Goal: Information Seeking & Learning: Learn about a topic

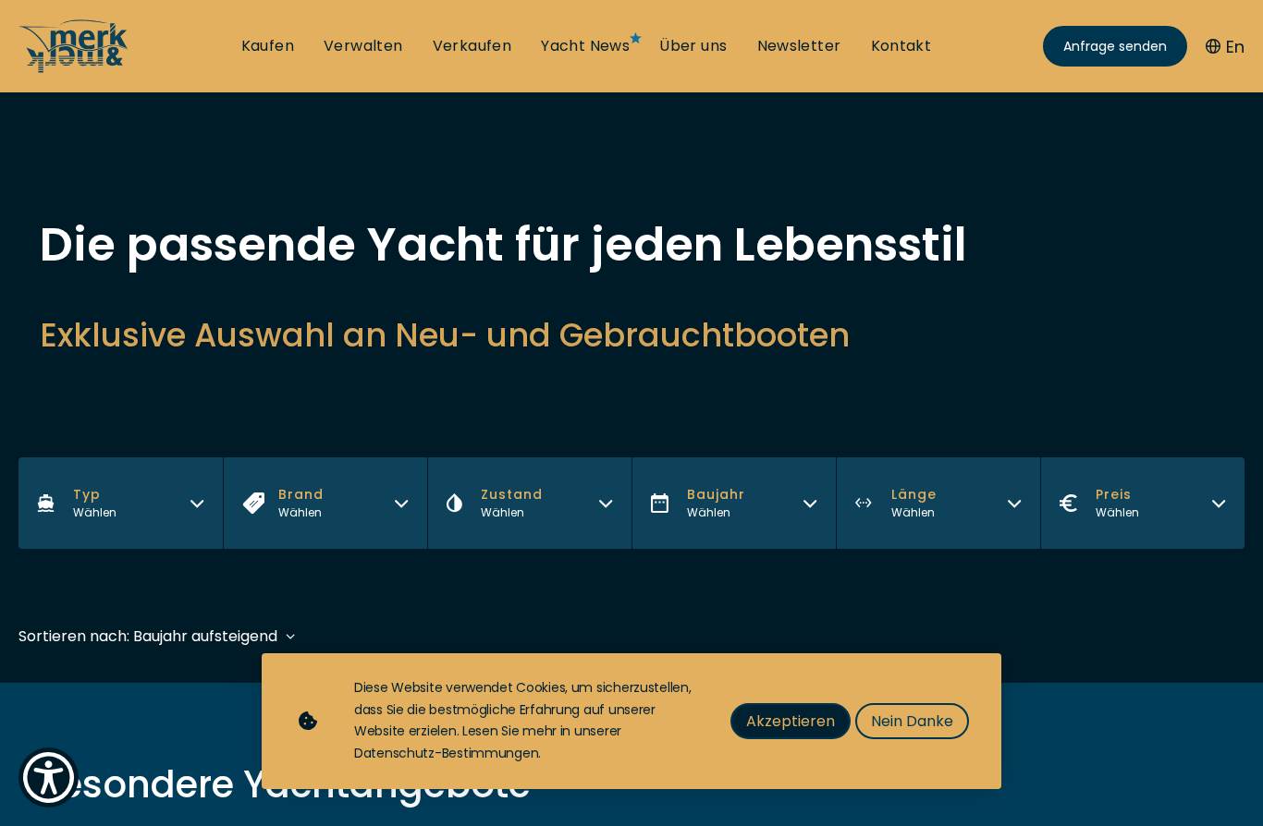
click at [780, 707] on button "Akzeptieren" at bounding box center [790, 721] width 120 height 36
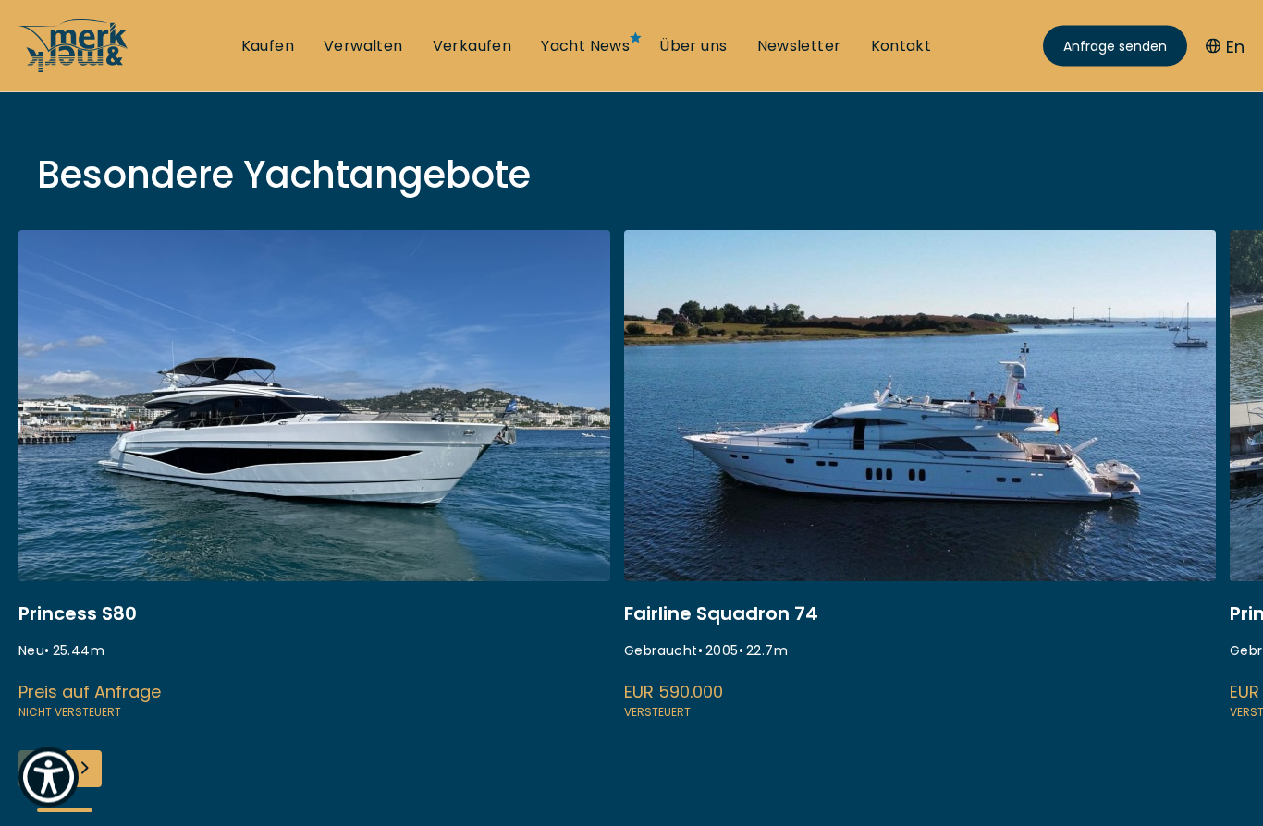
scroll to position [663, 0]
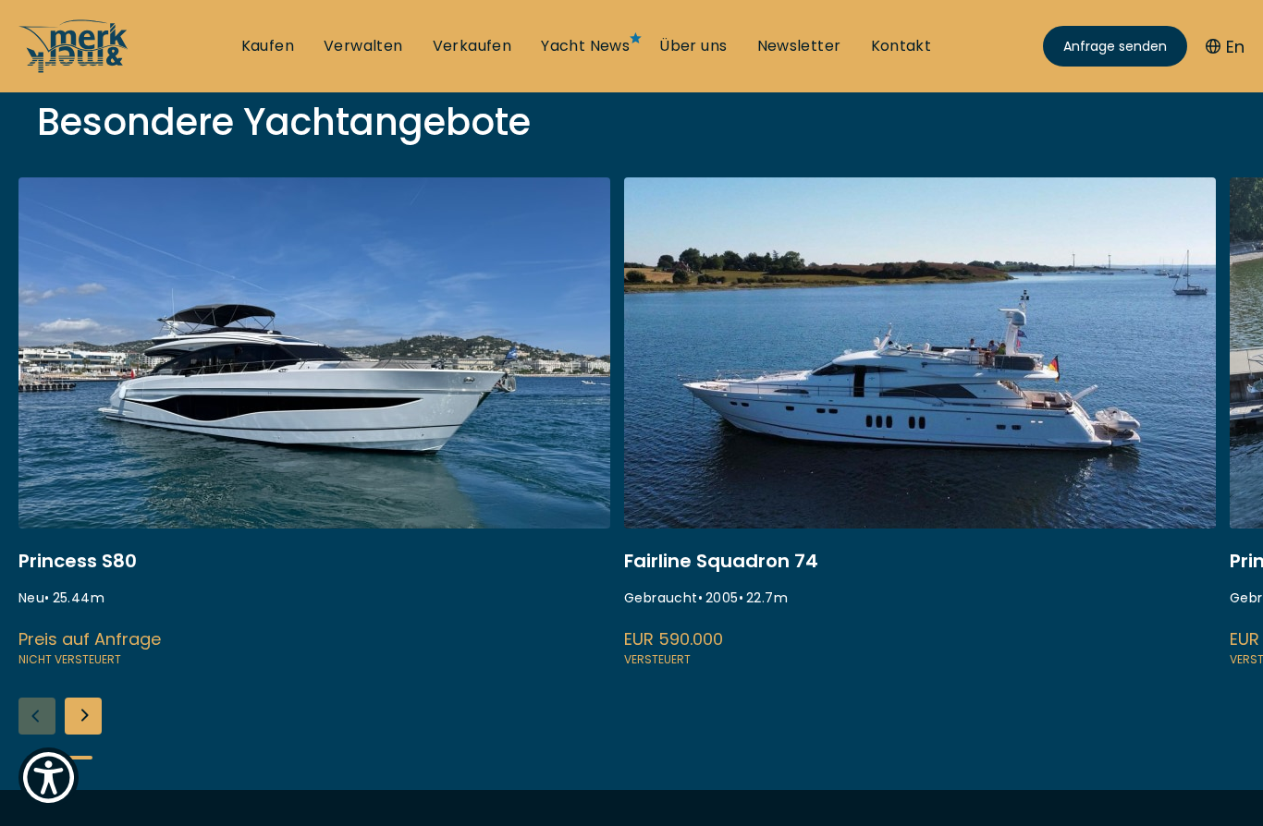
drag, startPoint x: 941, startPoint y: 483, endPoint x: 742, endPoint y: 468, distance: 199.3
click at [742, 468] on link at bounding box center [920, 423] width 592 height 493
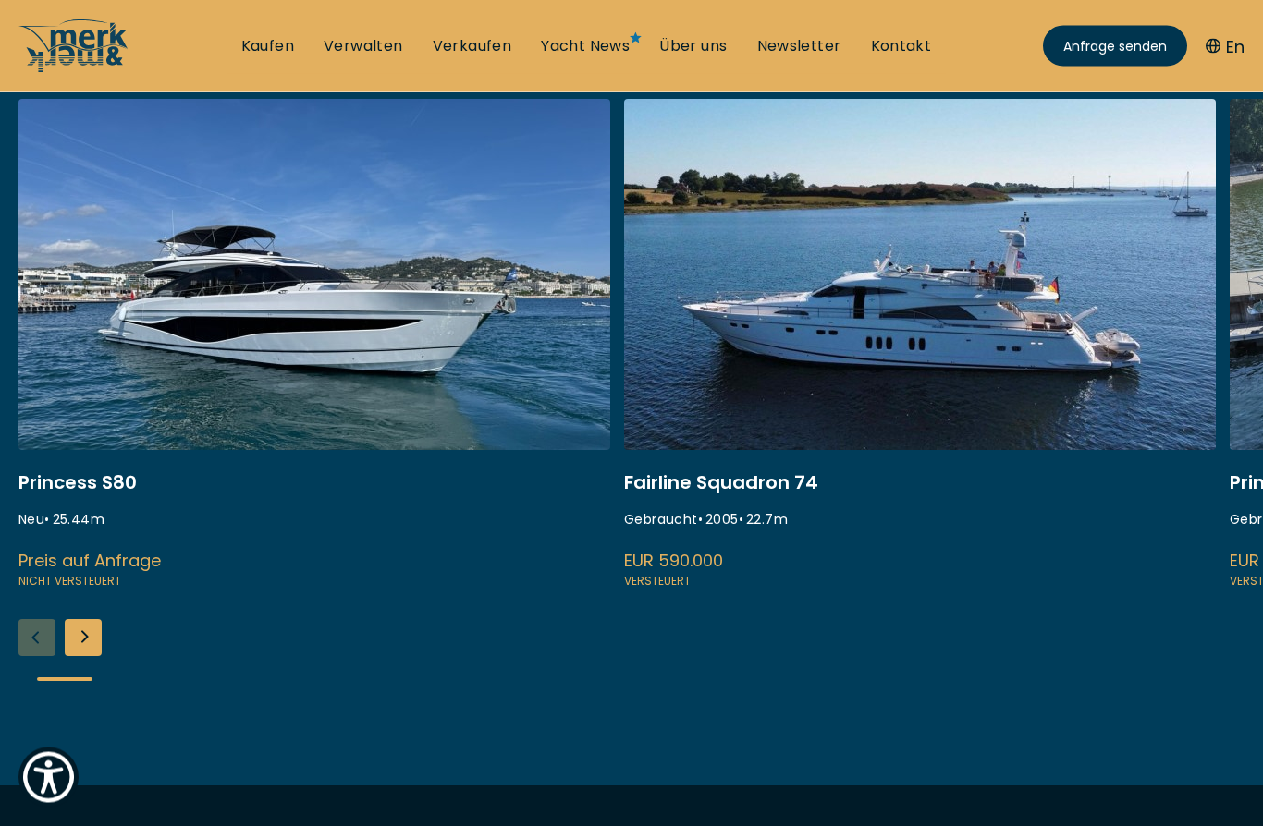
scroll to position [344, 0]
drag, startPoint x: 914, startPoint y: 578, endPoint x: 540, endPoint y: 578, distance: 374.4
click at [540, 578] on div "Princess S80 Neu • 25.44 m Preis auf Anfrage Nicht versteuert Fairline Squadron…" at bounding box center [649, 345] width 1263 height 493
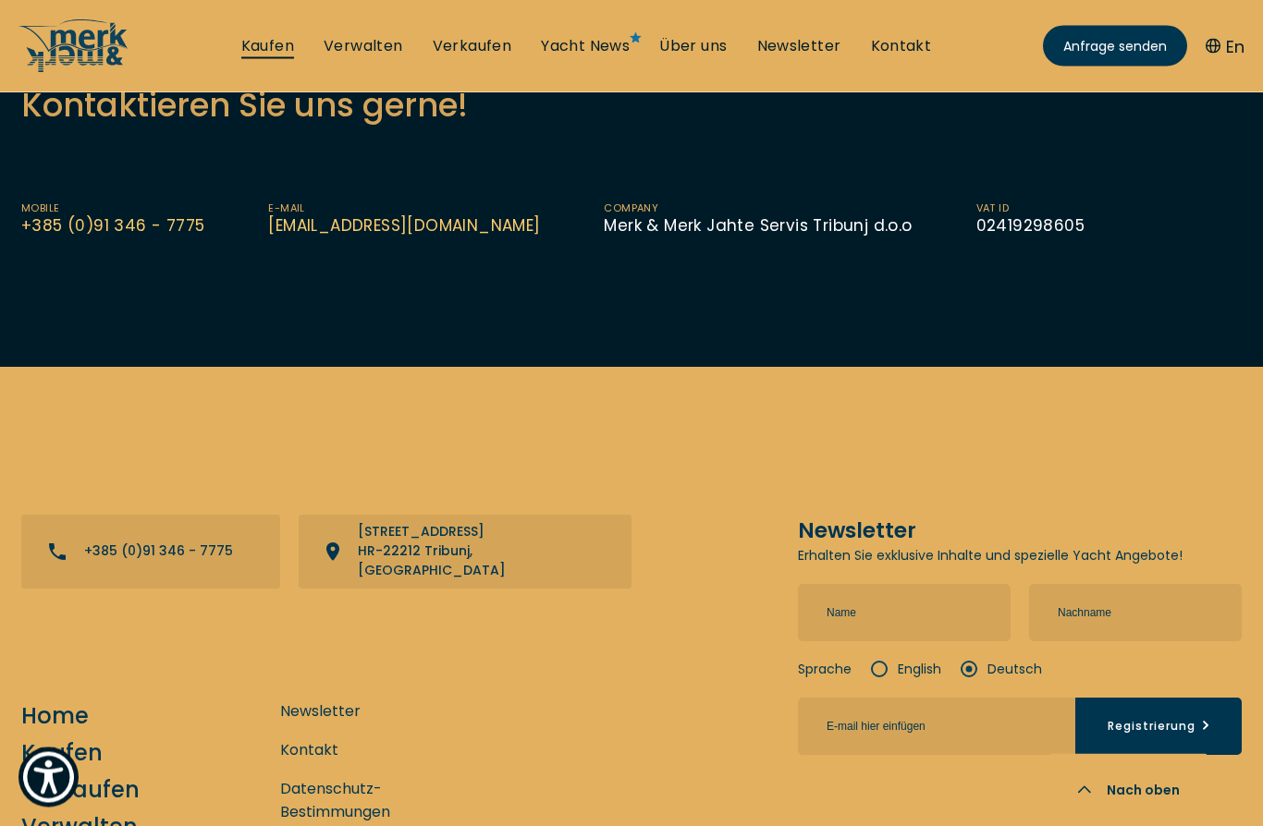
scroll to position [1212, 0]
click at [286, 43] on link "Kaufen" at bounding box center [267, 46] width 53 height 20
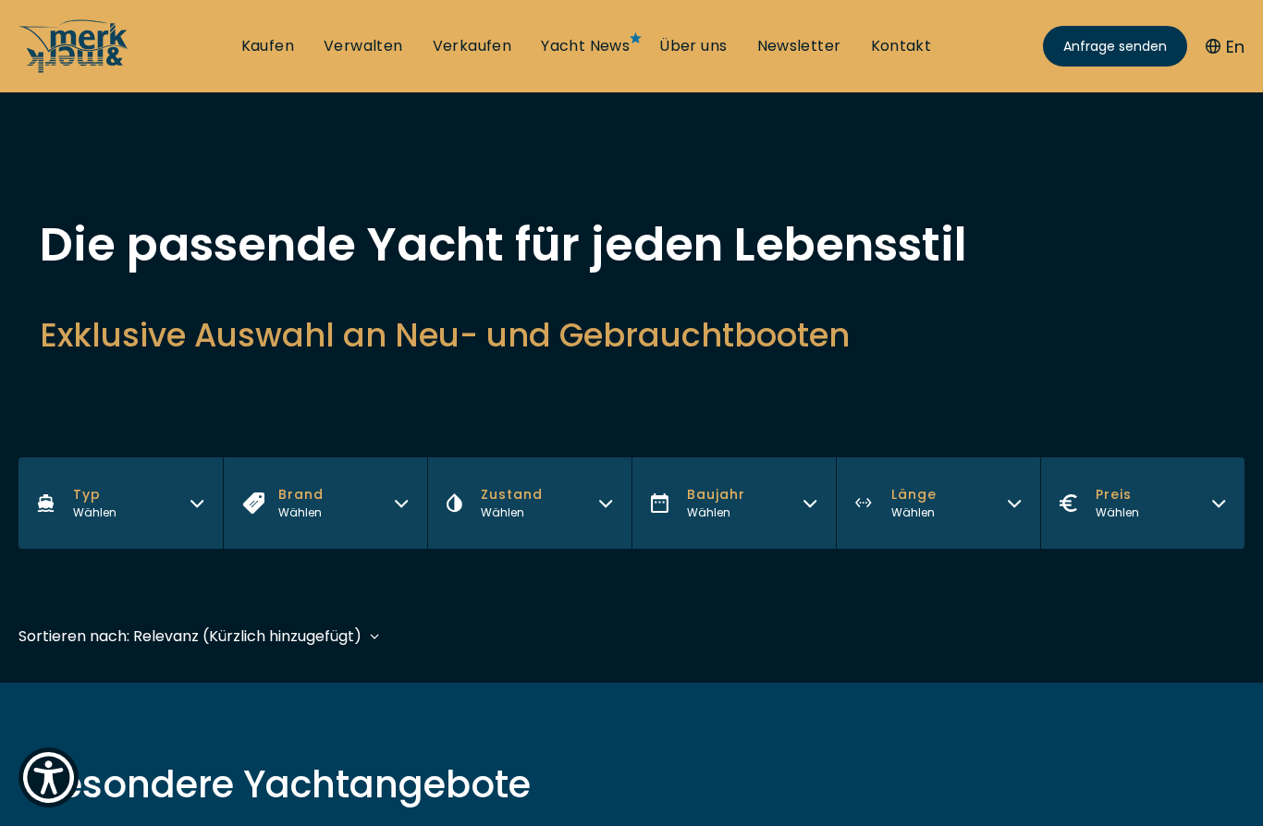
click at [192, 512] on button "Typ Wählen" at bounding box center [120, 504] width 204 height 92
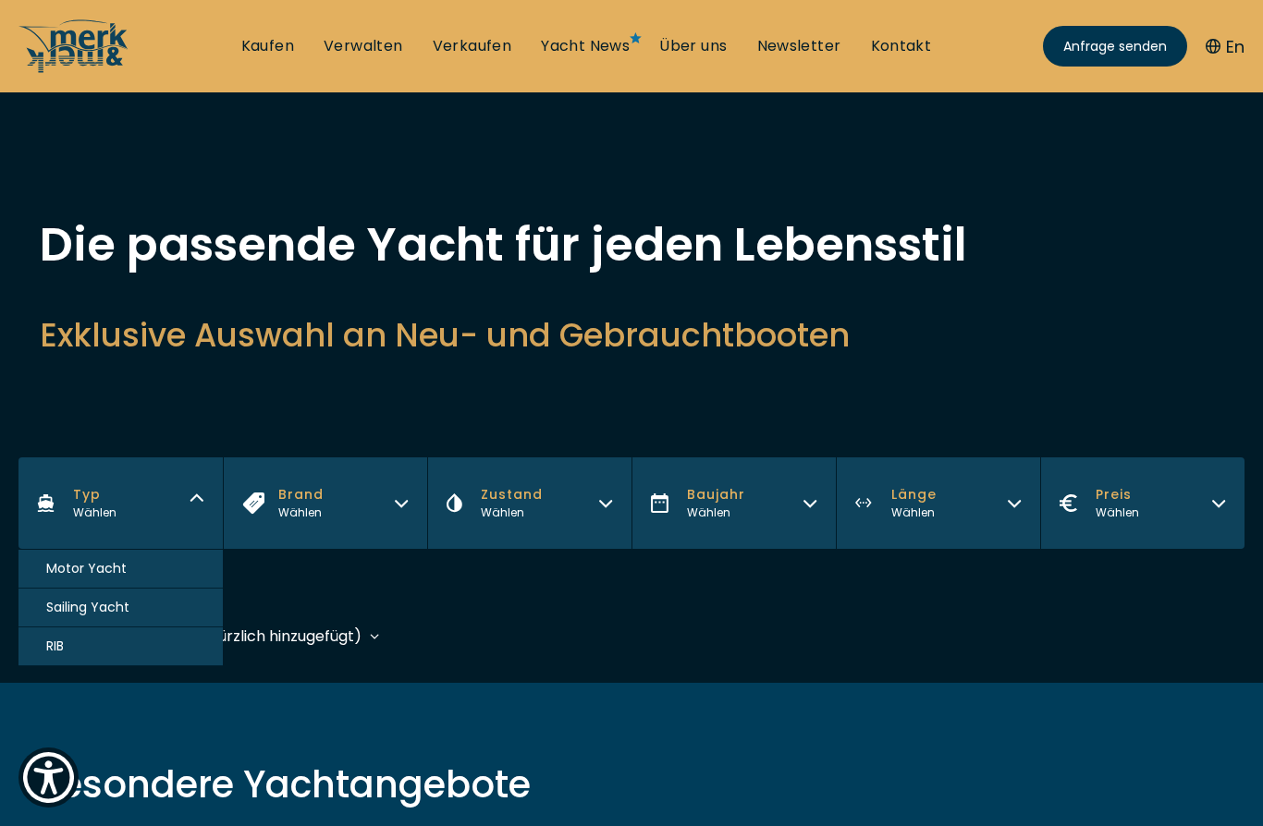
click at [117, 575] on span "Motor Yacht" at bounding box center [86, 568] width 80 height 19
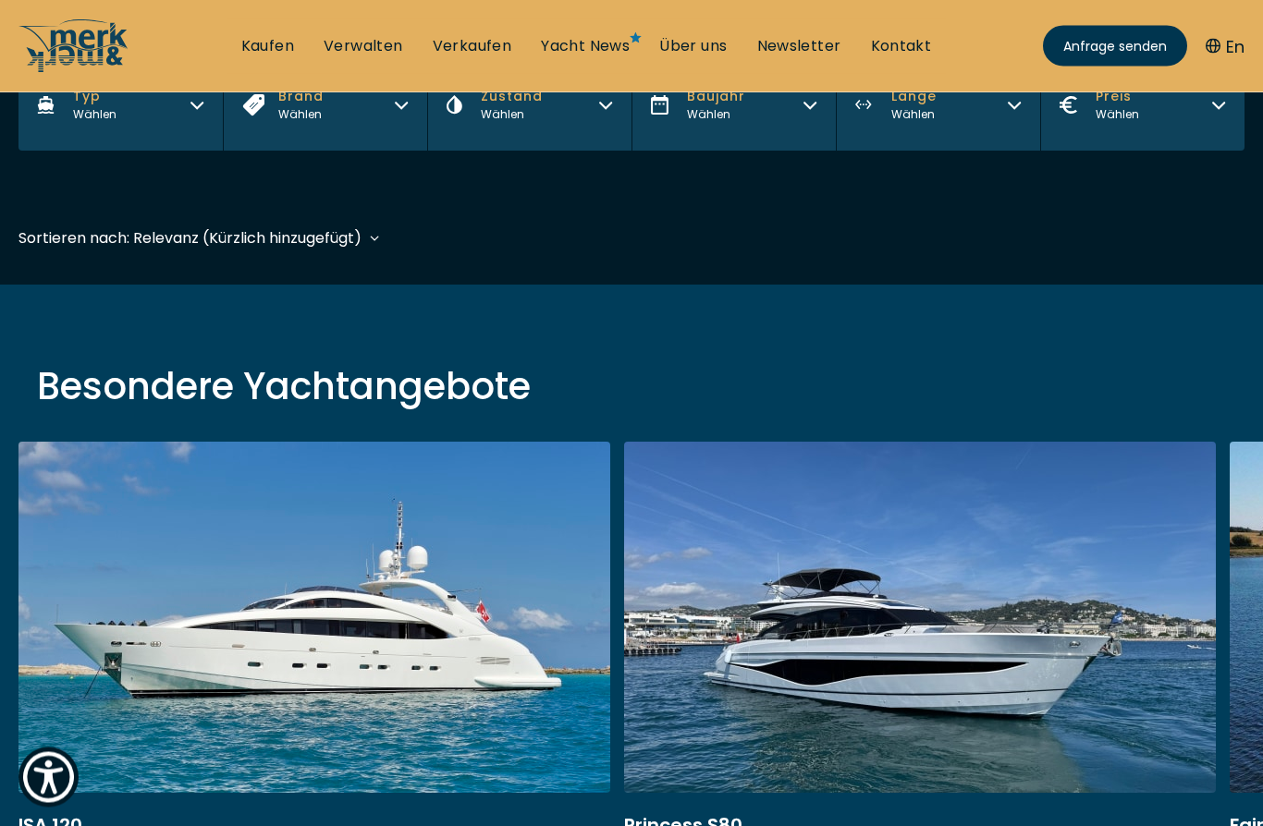
scroll to position [458, 0]
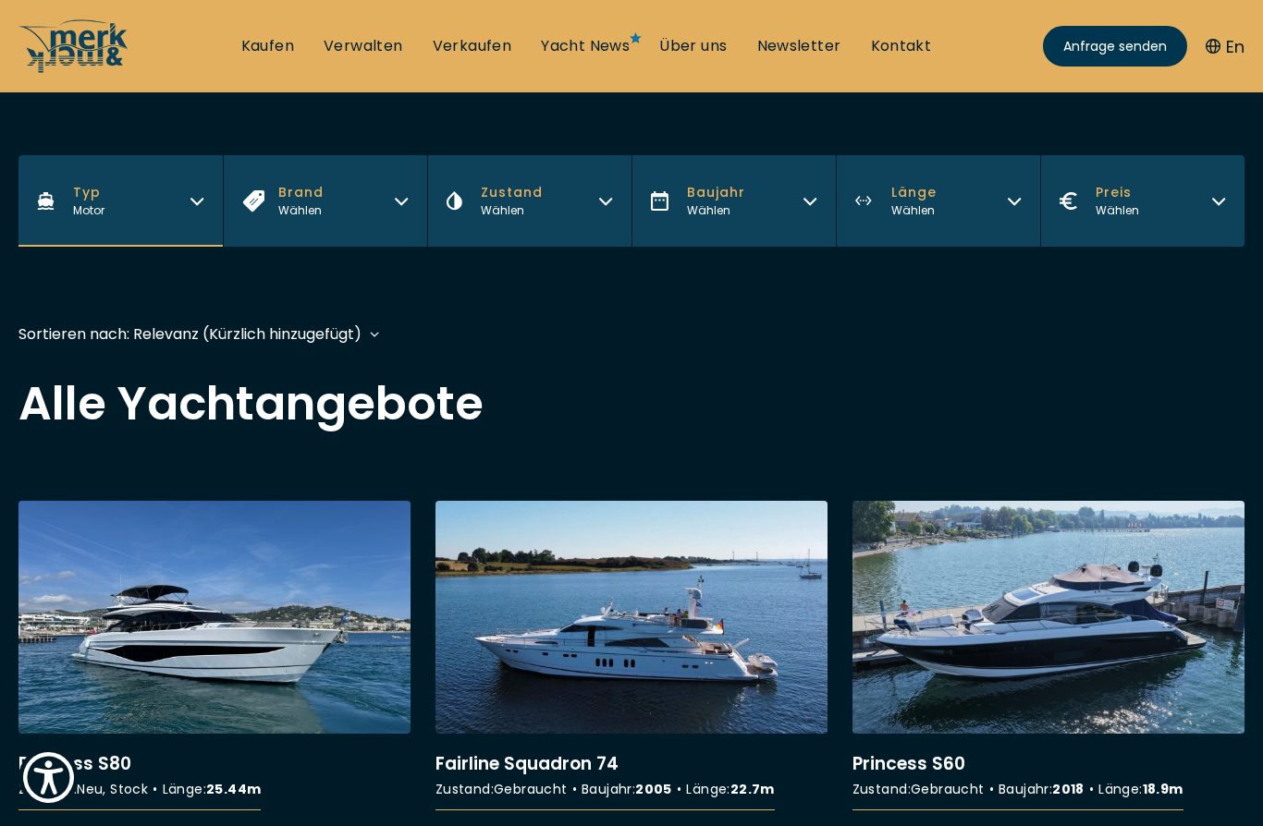
scroll to position [261, 0]
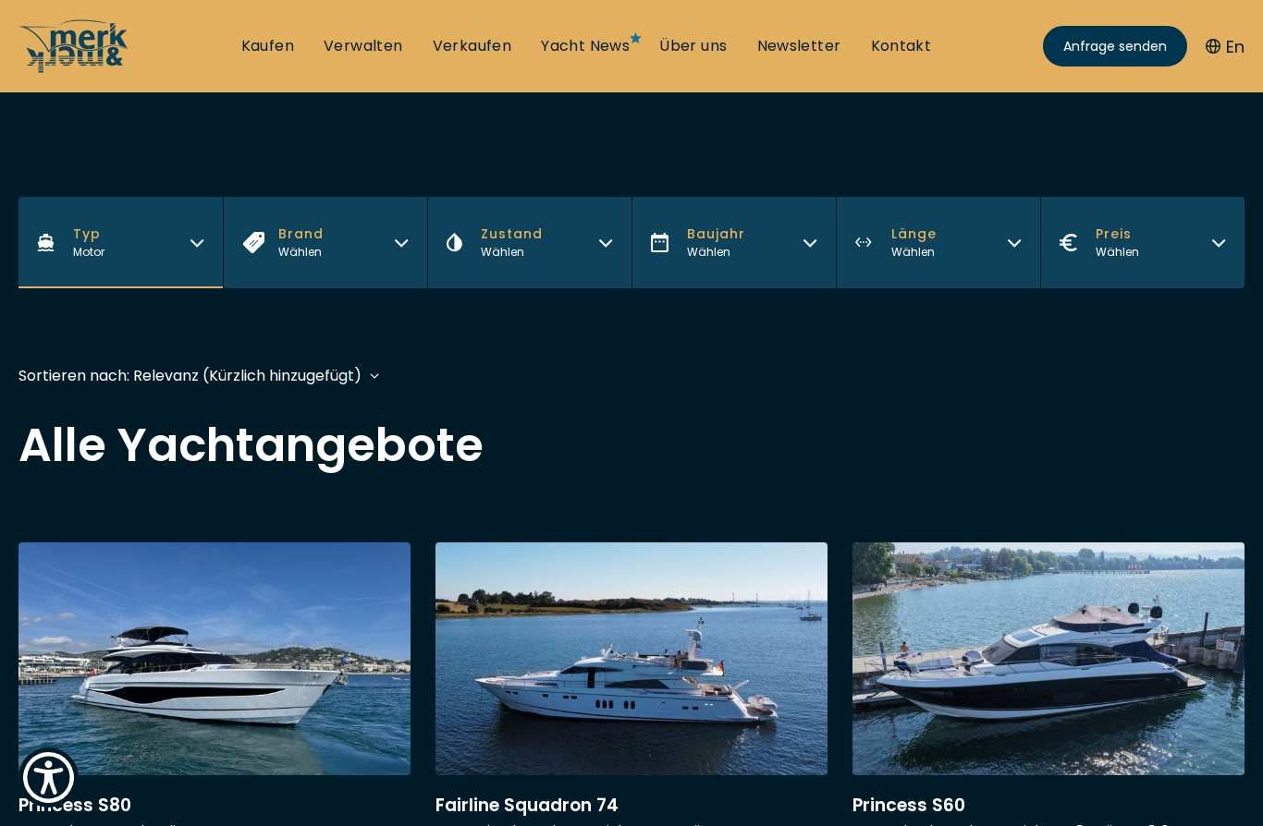
click at [610, 241] on icon "button" at bounding box center [605, 240] width 15 height 15
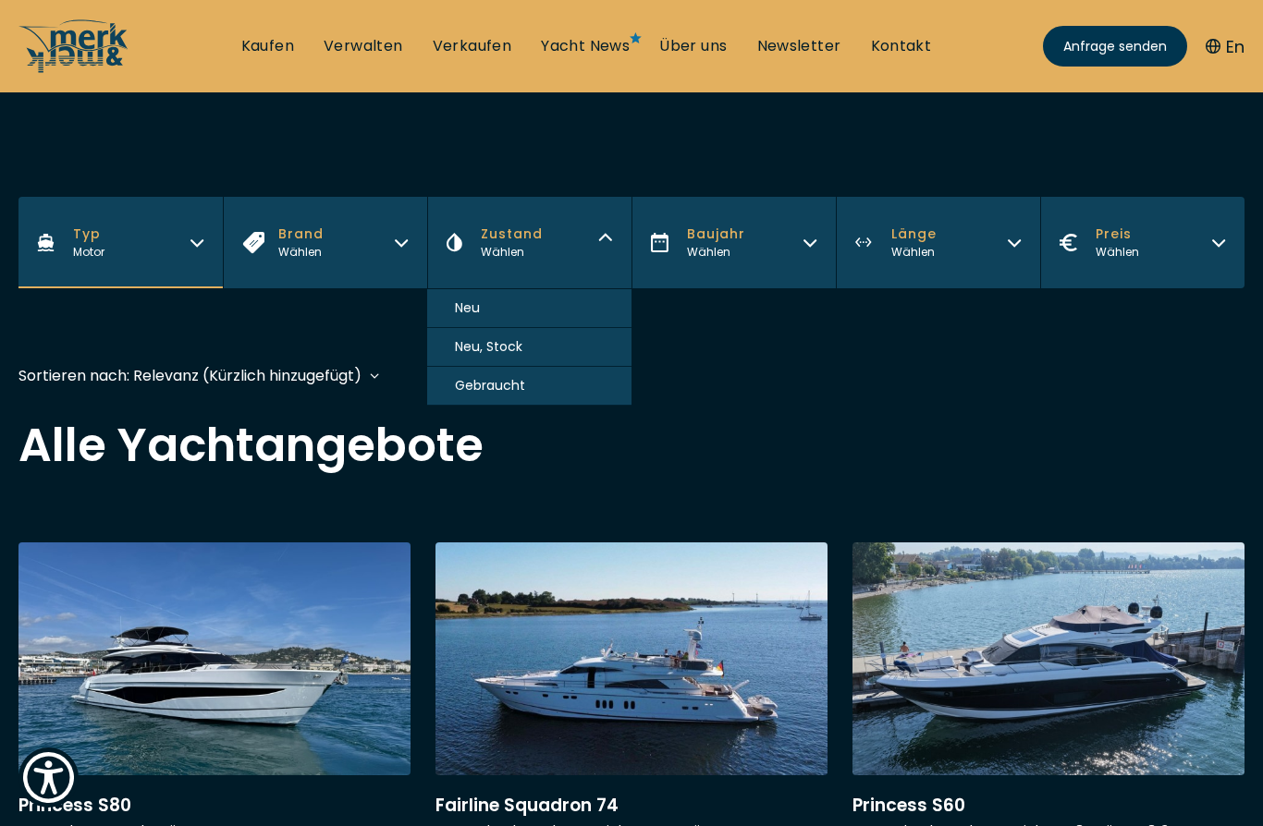
click at [523, 344] on button "Neu, Stock" at bounding box center [529, 347] width 204 height 39
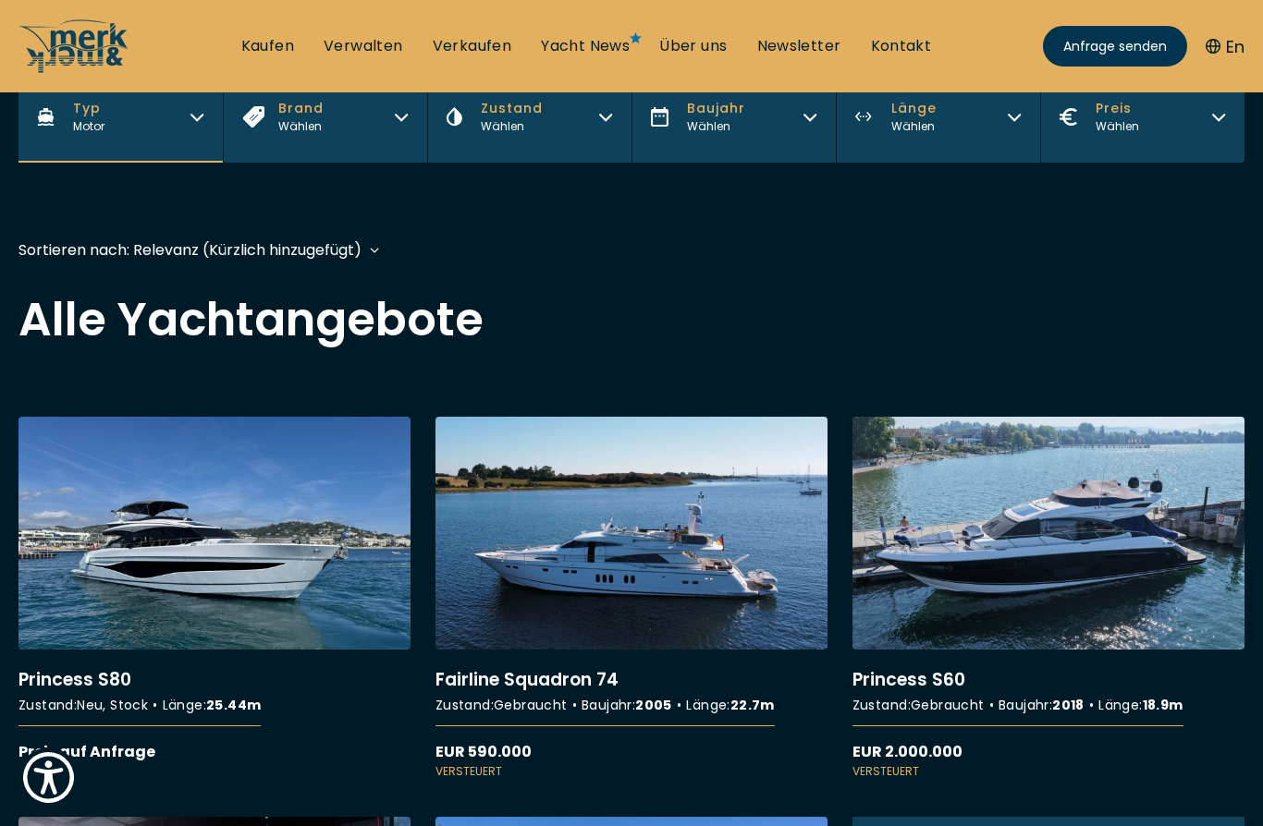
scroll to position [458, 0]
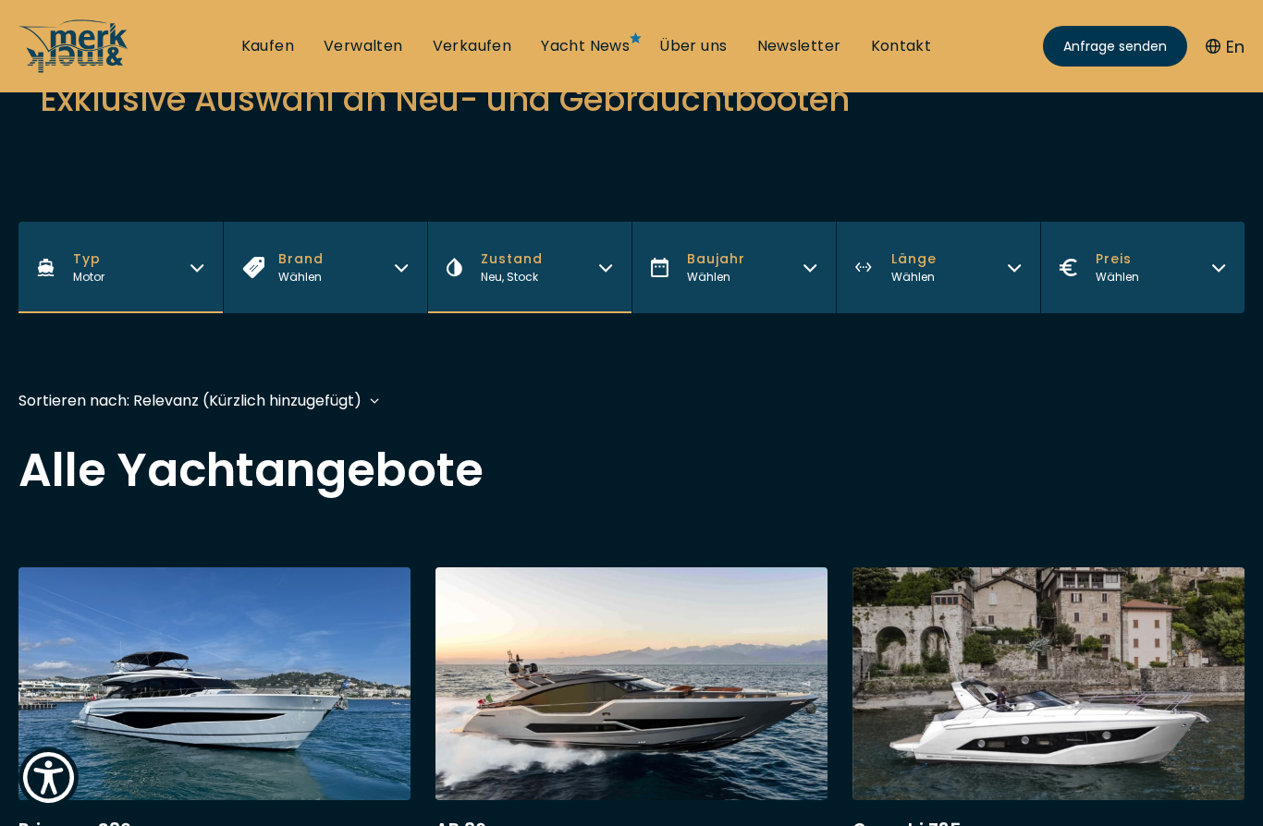
scroll to position [235, 0]
click at [606, 268] on icon "button" at bounding box center [605, 266] width 15 height 15
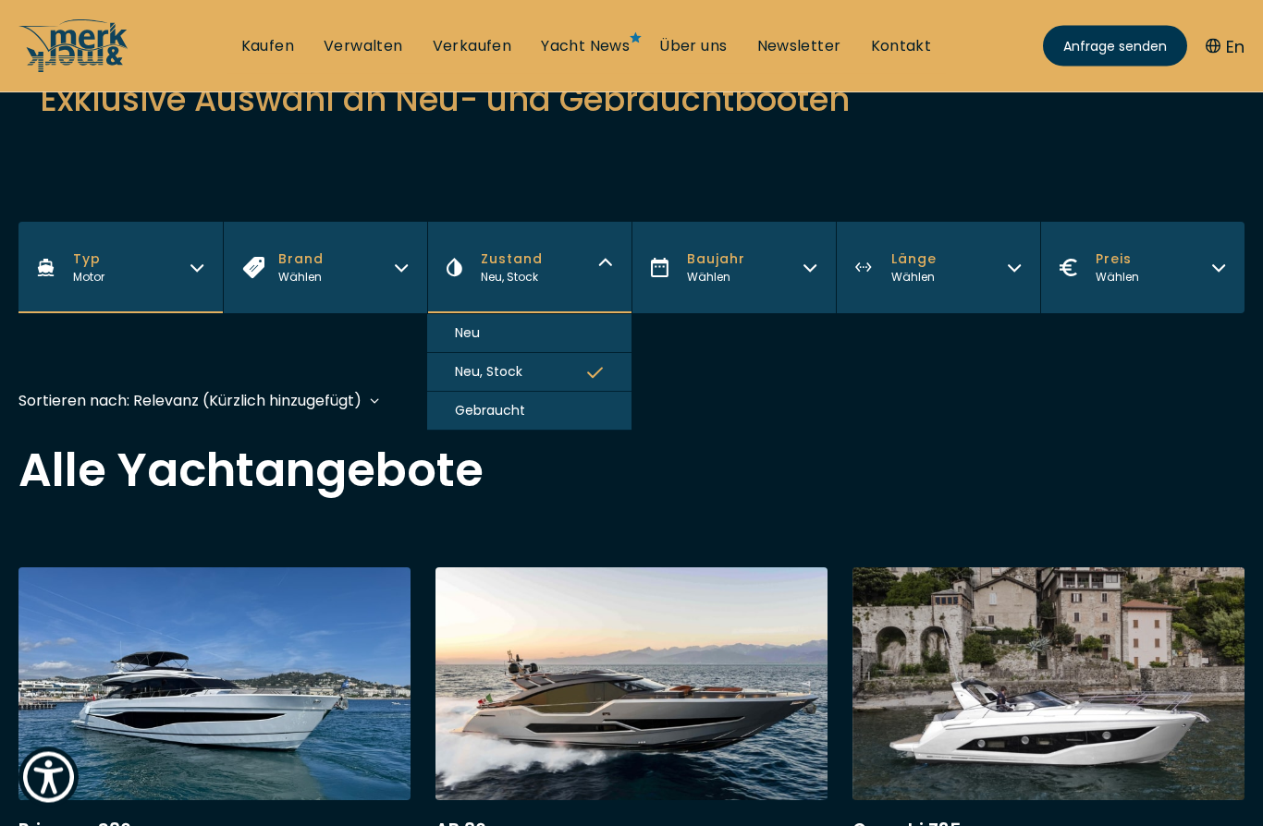
scroll to position [236, 0]
click at [546, 347] on button "Neu" at bounding box center [529, 333] width 204 height 39
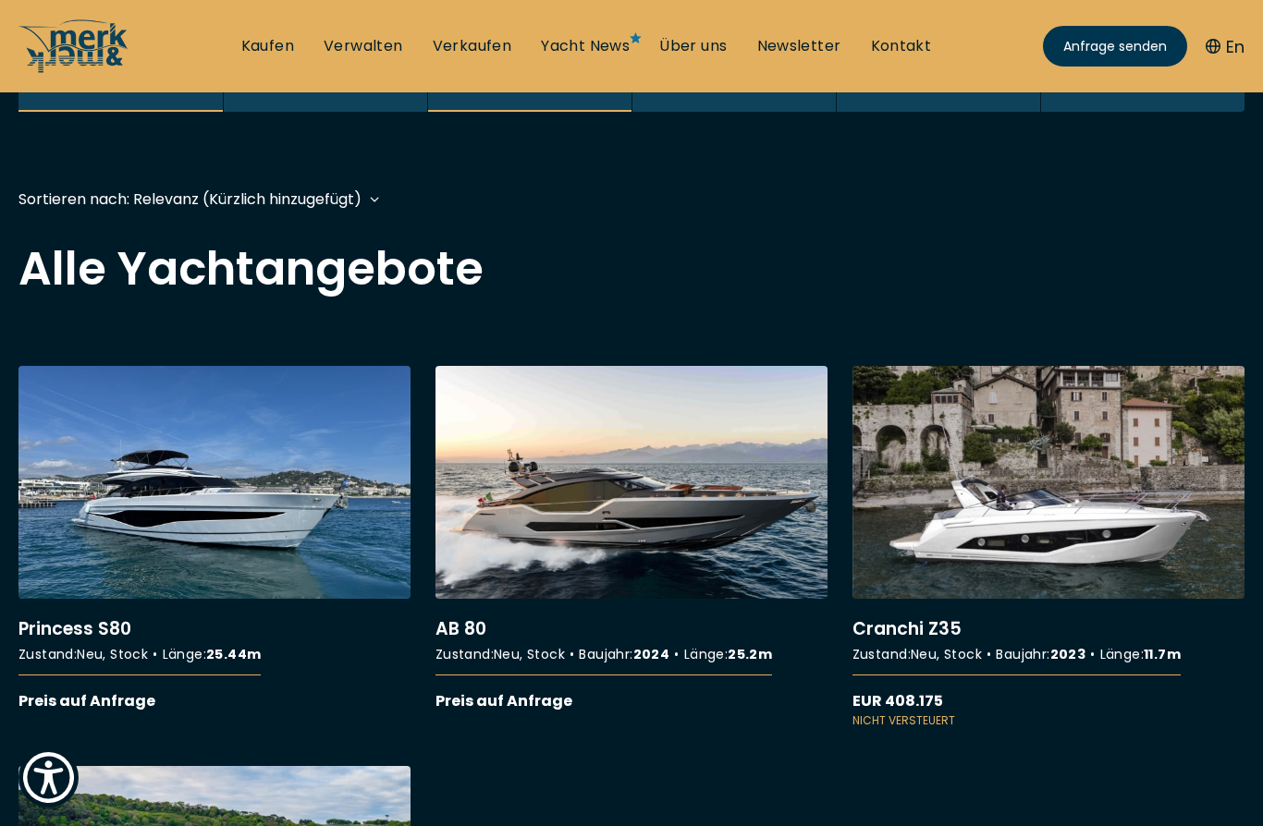
scroll to position [458, 0]
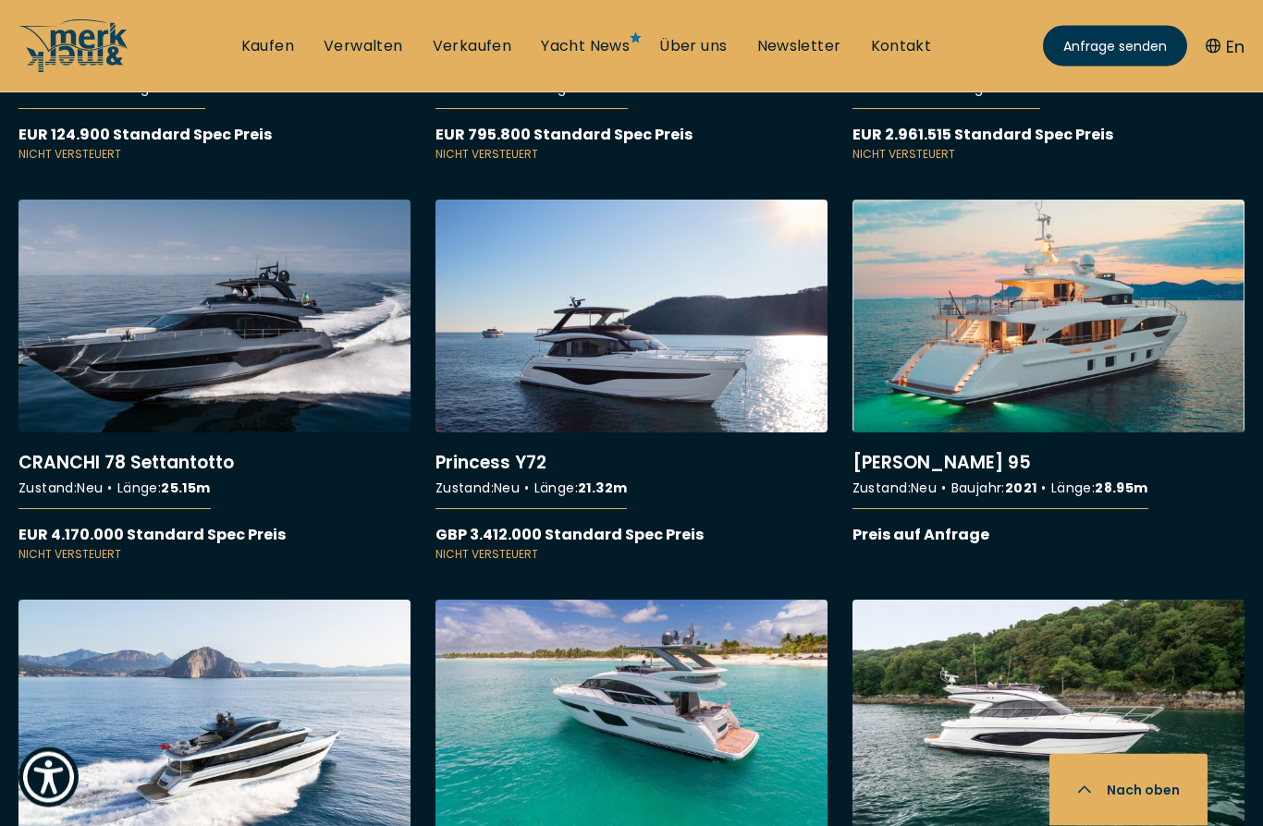
scroll to position [4791, 0]
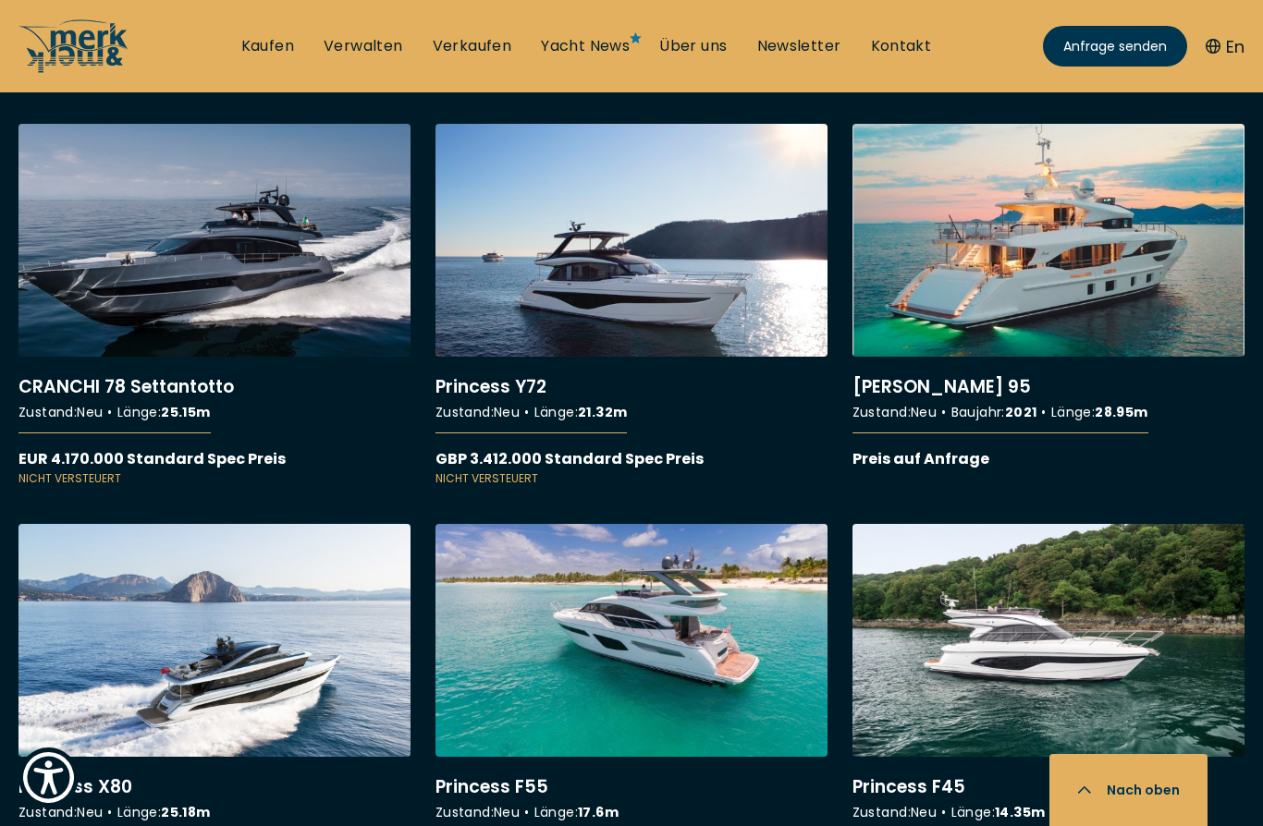
scroll to position [458, 0]
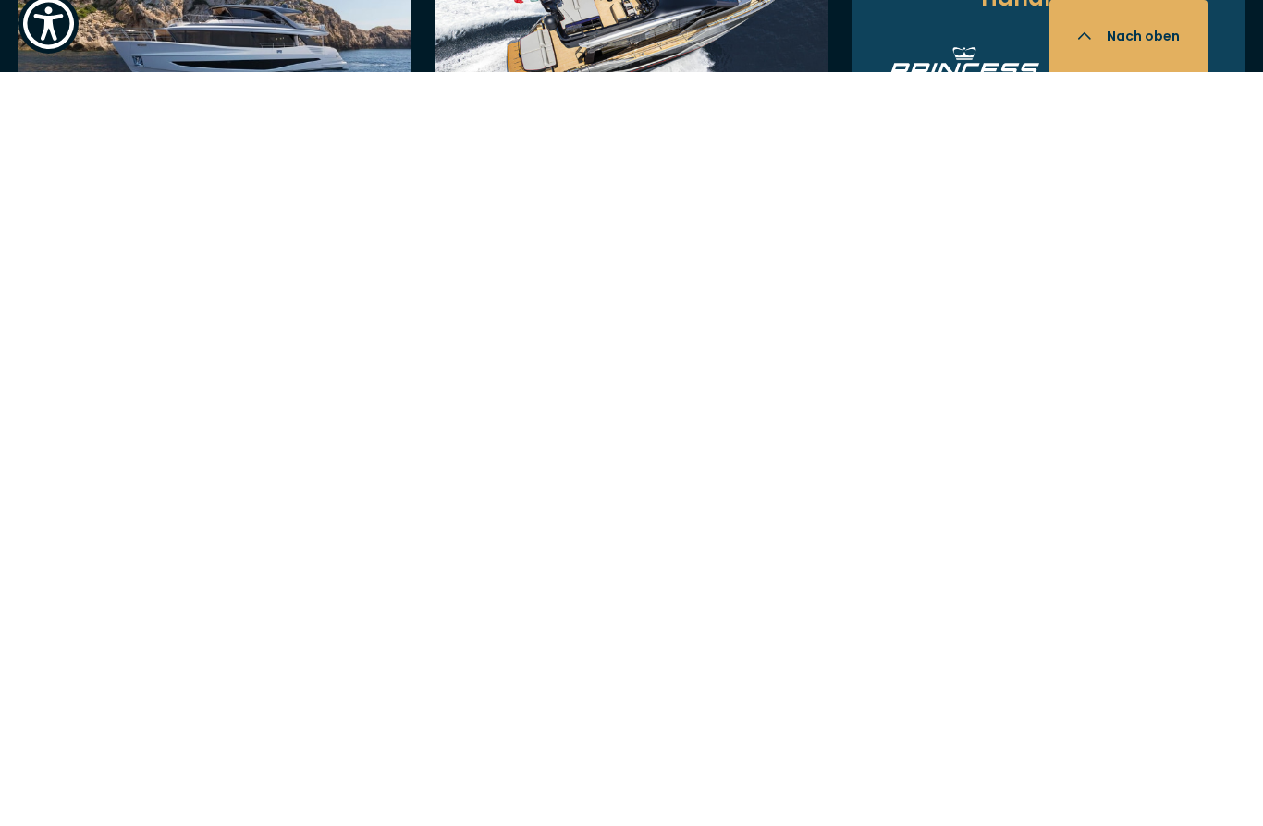
scroll to position [743, 0]
